Goal: Information Seeking & Learning: Understand process/instructions

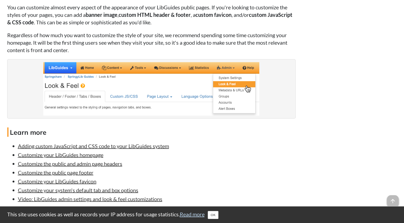
scroll to position [988, 0]
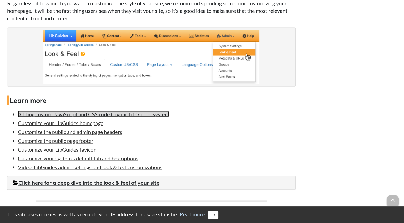
click at [117, 113] on link "Adding custom JavaScript and CSS code to your LibGuides system" at bounding box center [93, 114] width 151 height 6
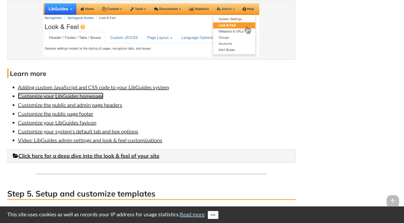
click at [59, 96] on link "Customize your LibGuides homepage" at bounding box center [60, 96] width 85 height 6
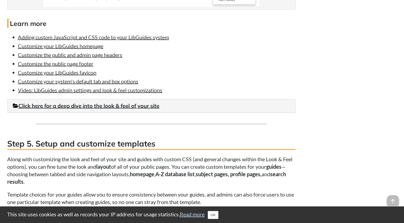
scroll to position [1068, 0]
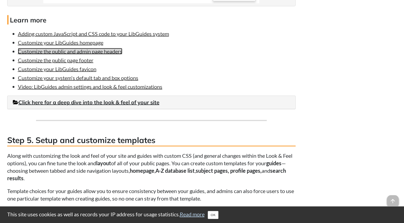
click at [113, 50] on link "Customize the public and admin page headers" at bounding box center [70, 51] width 104 height 6
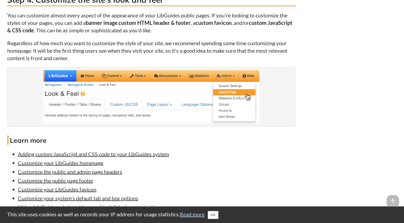
scroll to position [961, 0]
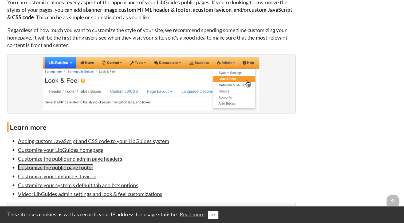
click at [56, 166] on link "Customize the public page footer" at bounding box center [56, 167] width 76 height 6
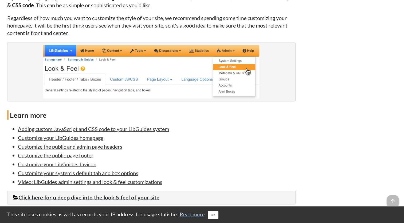
scroll to position [1014, 0]
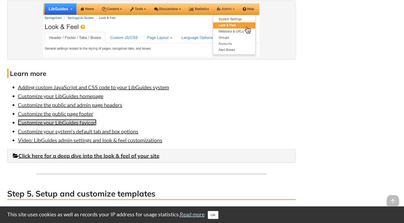
click at [89, 123] on link "Customize your LibGuides favicon" at bounding box center [57, 122] width 78 height 6
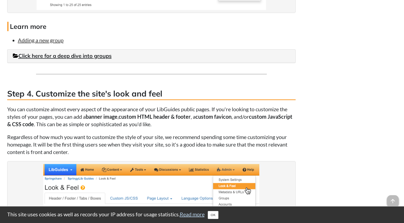
scroll to position [988, 0]
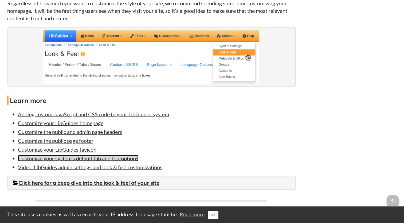
click at [114, 156] on link "Customize your system's default tab and box options" at bounding box center [78, 158] width 120 height 6
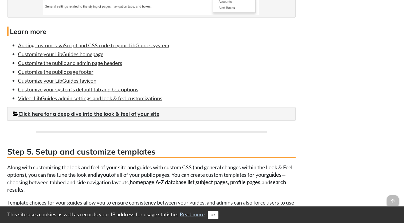
scroll to position [1068, 0]
